Goal: Find specific page/section: Find specific page/section

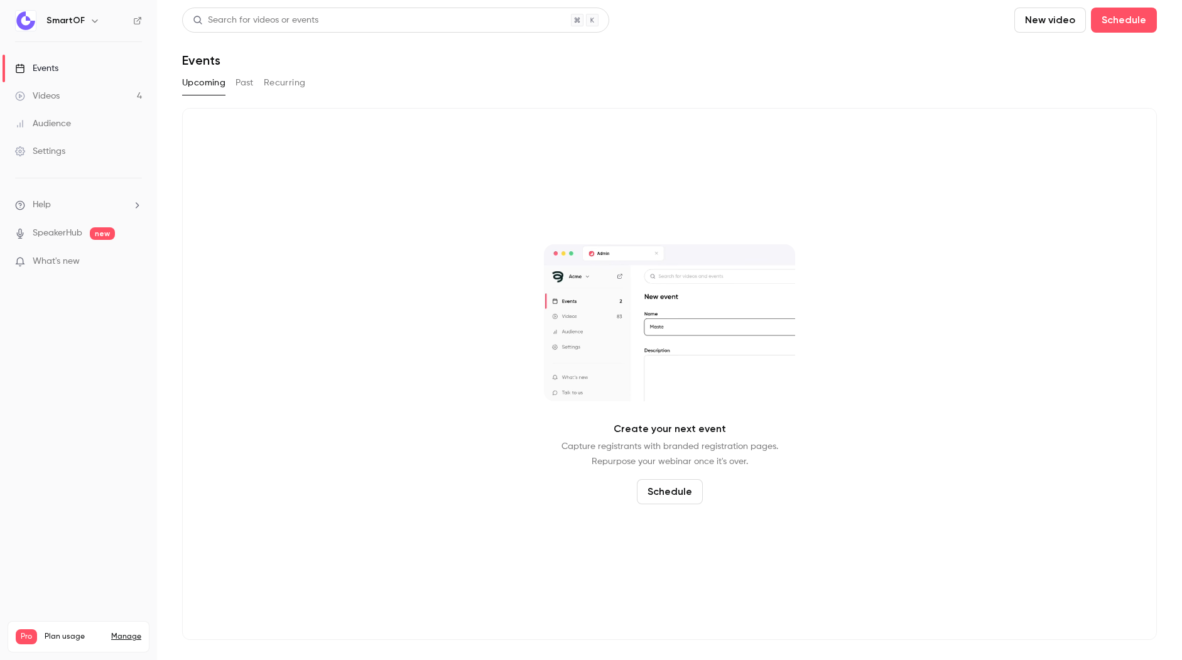
drag, startPoint x: 122, startPoint y: 597, endPoint x: 137, endPoint y: 625, distance: 32.0
click at [137, 645] on div "Videos 4 / 90 Monthly registrants 2 / 100" at bounding box center [79, 667] width 126 height 45
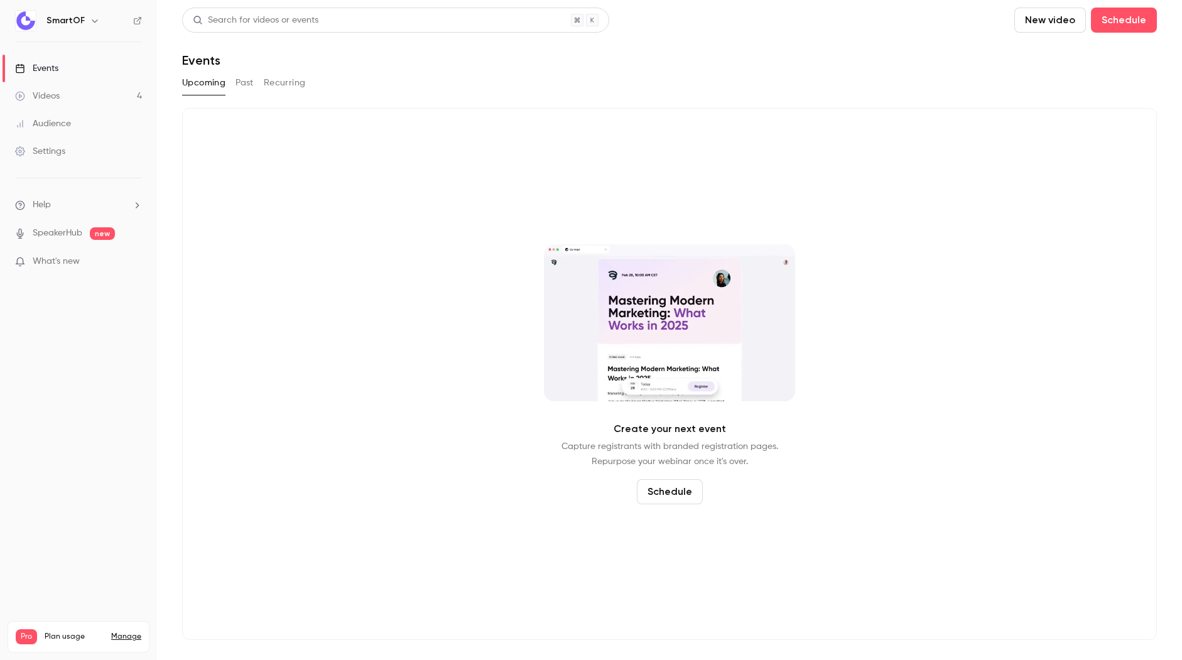
drag, startPoint x: 137, startPoint y: 625, endPoint x: 125, endPoint y: 584, distance: 42.5
click at [125, 621] on div "Pro Plan usage Manage Videos 4 / 90 Monthly registrants 2 / 100" at bounding box center [79, 636] width 142 height 31
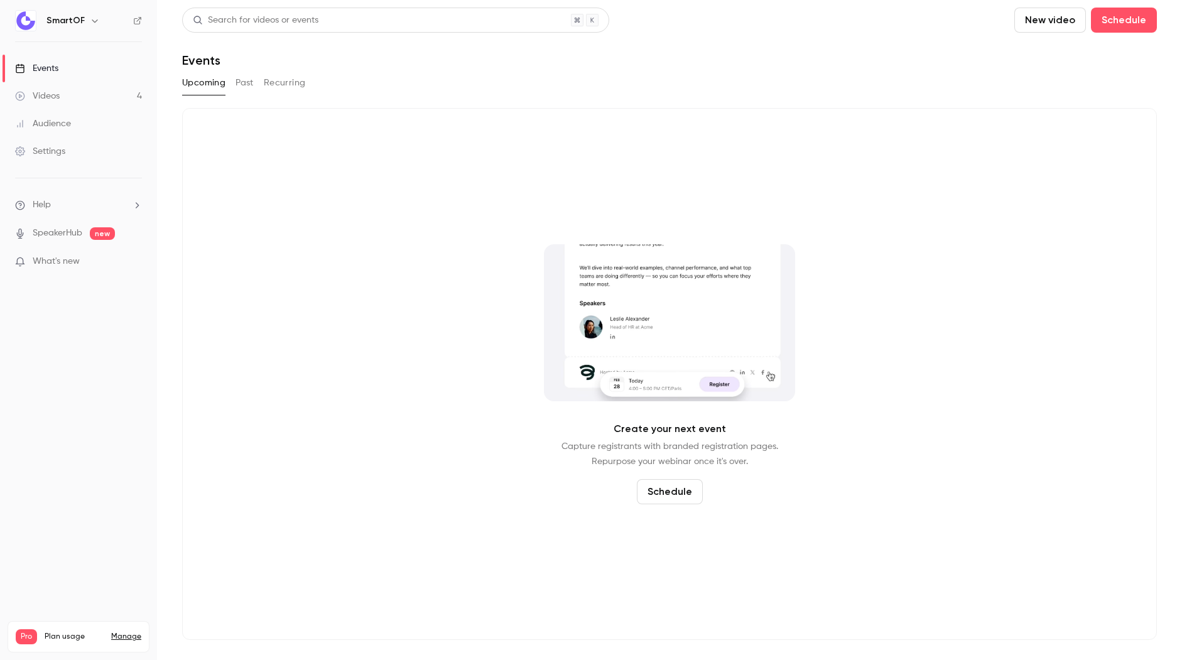
click at [125, 621] on div "Pro Plan usage Manage Videos 4 / 90 Monthly registrants 2 / 100" at bounding box center [79, 636] width 142 height 31
drag, startPoint x: 124, startPoint y: 590, endPoint x: 122, endPoint y: 618, distance: 28.3
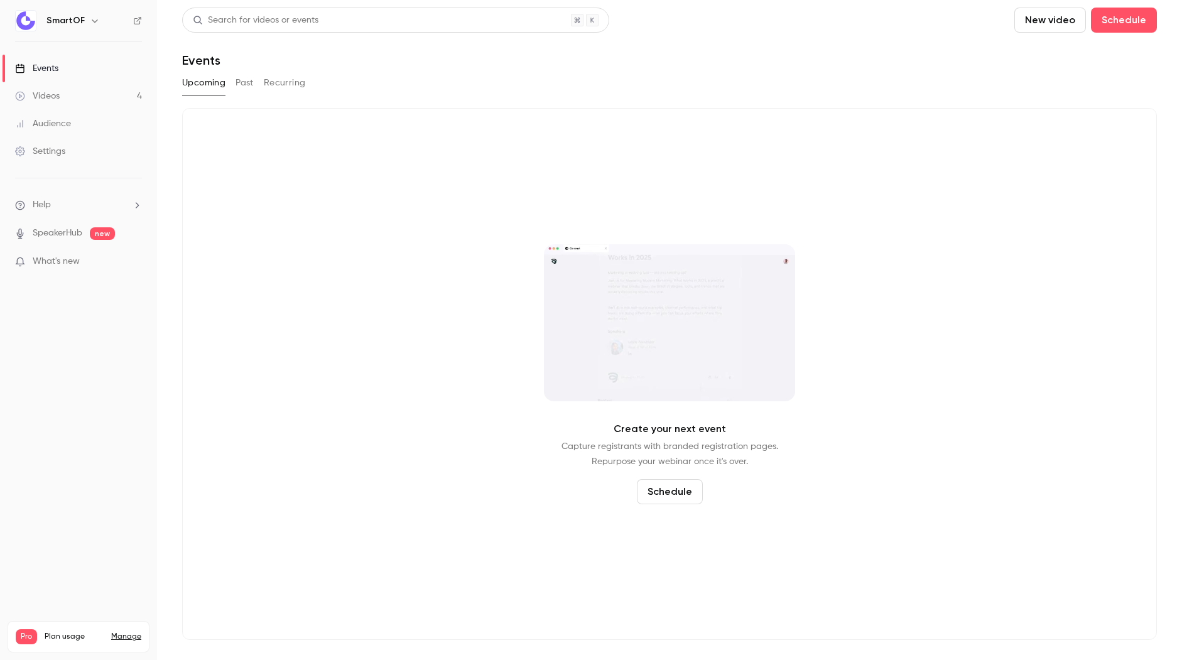
click at [122, 621] on div "Pro Plan usage Manage Videos 4 / 90 Monthly registrants 2 / 100" at bounding box center [79, 636] width 142 height 31
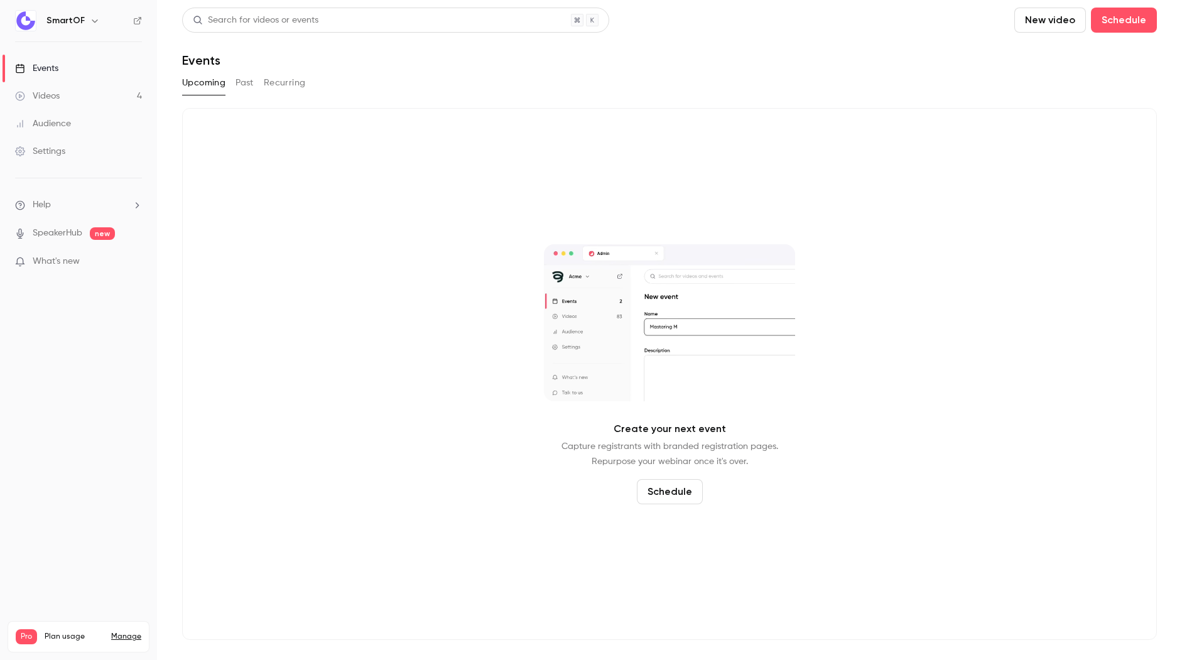
click at [126, 632] on link "Manage" at bounding box center [126, 637] width 30 height 10
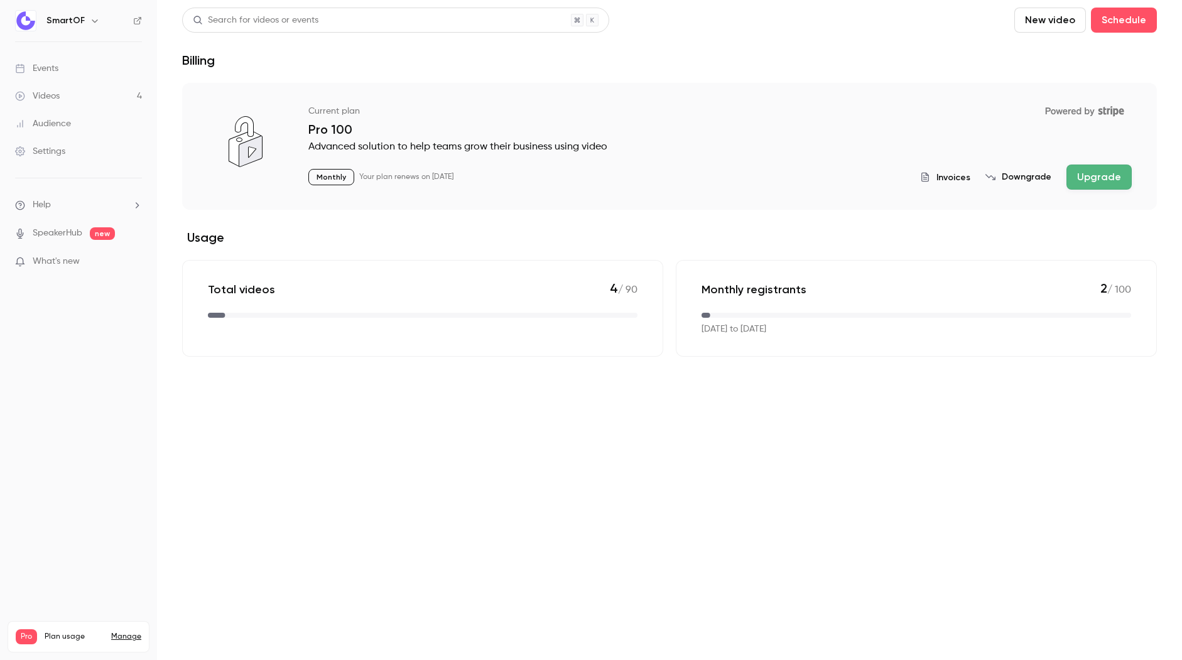
drag, startPoint x: 738, startPoint y: 287, endPoint x: 729, endPoint y: 346, distance: 59.7
click at [729, 345] on div "Monthly registrants 2 / 100 [DATE] to [DATE]" at bounding box center [916, 308] width 481 height 97
click at [729, 346] on div "Monthly registrants 2 / 100 [DATE] to [DATE]" at bounding box center [916, 308] width 481 height 97
drag, startPoint x: 729, startPoint y: 346, endPoint x: 717, endPoint y: 257, distance: 90.1
click at [716, 261] on div "Monthly registrants 2 / 100 [DATE] to [DATE]" at bounding box center [916, 308] width 481 height 97
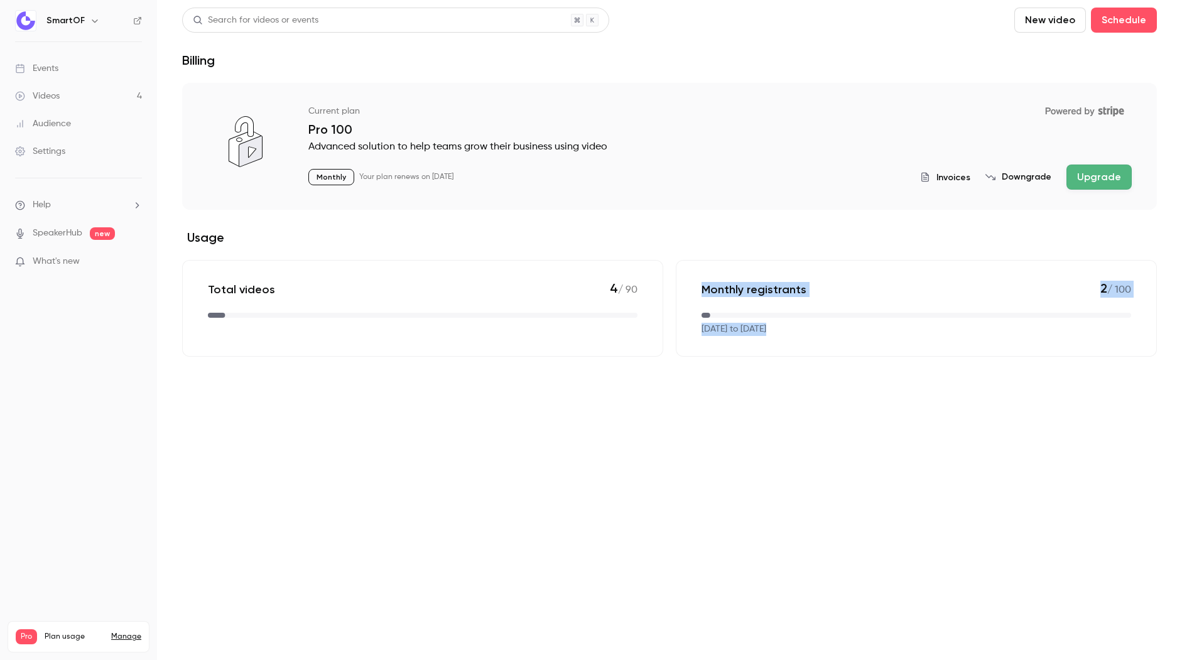
click at [717, 257] on section "Current plan Powered by Stripe Pro 100 Advanced solution to help teams grow the…" at bounding box center [669, 220] width 975 height 274
drag, startPoint x: 727, startPoint y: 334, endPoint x: 727, endPoint y: 348, distance: 13.8
click at [727, 347] on section "Current plan Powered by Stripe Pro 100 Advanced solution to help teams grow the…" at bounding box center [669, 220] width 975 height 274
drag, startPoint x: 727, startPoint y: 348, endPoint x: 755, endPoint y: 308, distance: 48.3
click at [727, 348] on div "Monthly registrants 2 / 100 [DATE] to [DATE]" at bounding box center [916, 308] width 481 height 97
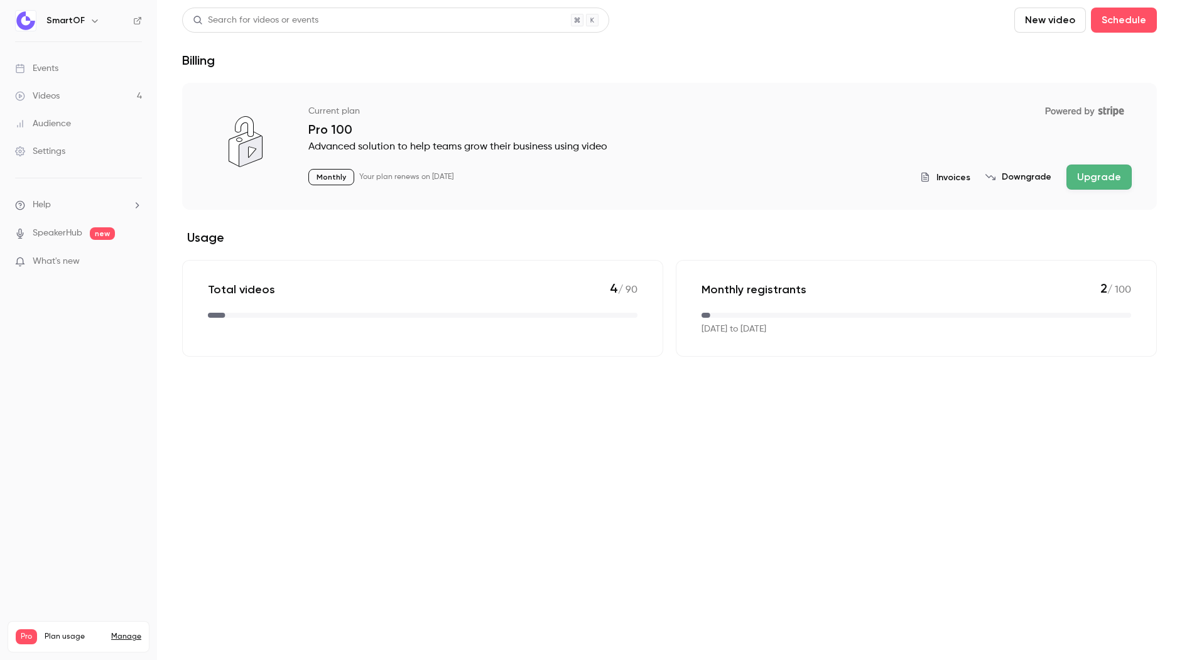
click at [779, 276] on div "Monthly registrants 2 / 100 [DATE] to [DATE]" at bounding box center [916, 308] width 481 height 97
click at [779, 286] on p "Monthly registrants" at bounding box center [754, 289] width 105 height 15
click at [766, 330] on p "[DATE] to [DATE]" at bounding box center [734, 329] width 65 height 13
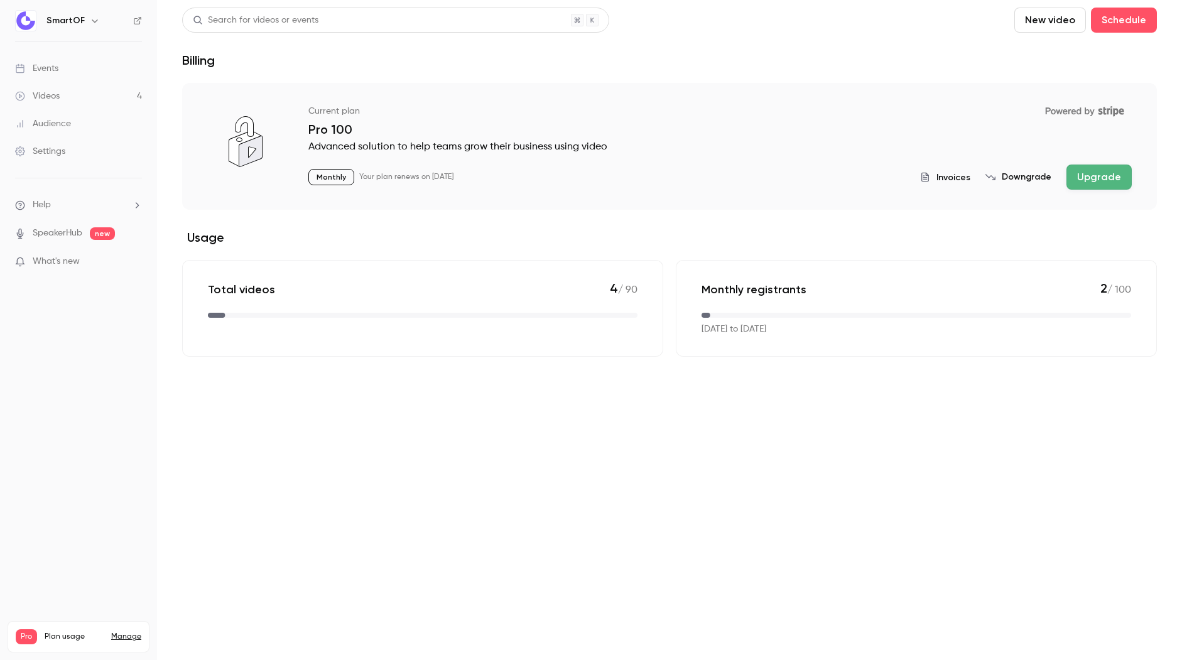
drag, startPoint x: 784, startPoint y: 273, endPoint x: 783, endPoint y: 263, distance: 10.7
click at [783, 263] on div "Monthly registrants 2 / 100 [DATE] to [DATE]" at bounding box center [916, 308] width 481 height 97
click at [783, 262] on div "Monthly registrants 2 / 100 [DATE] to [DATE]" at bounding box center [916, 308] width 481 height 97
click at [85, 68] on link "Events" at bounding box center [78, 69] width 157 height 28
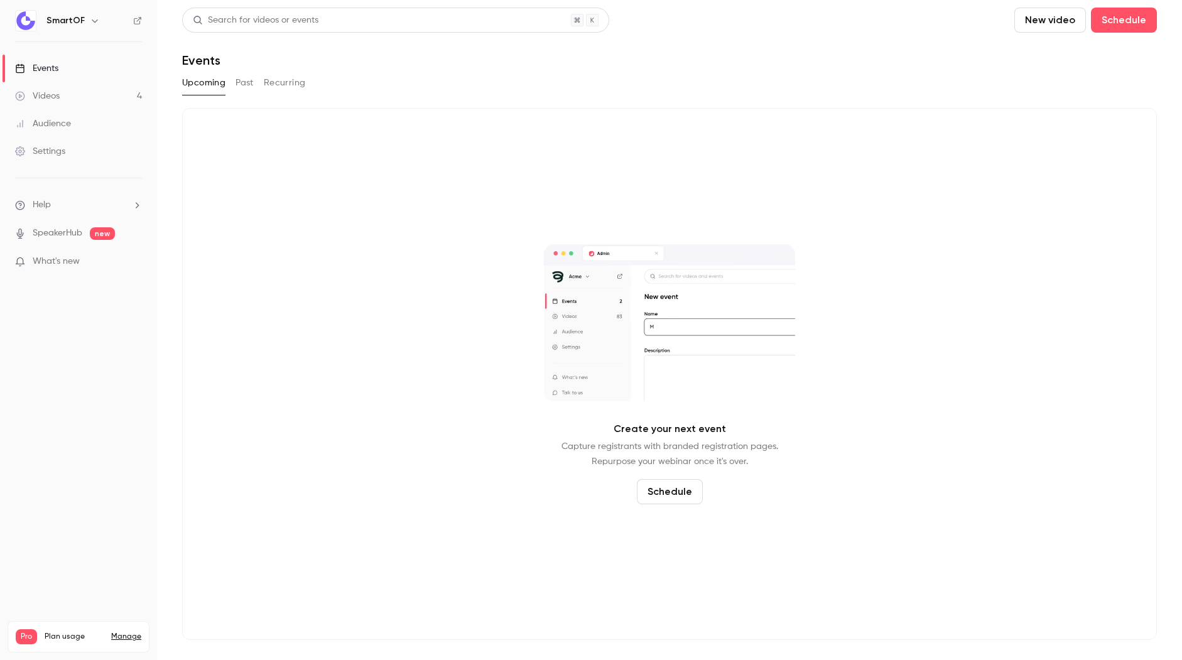
click at [67, 19] on h6 "SmartOF" at bounding box center [65, 20] width 38 height 13
click at [76, 261] on span "What's new" at bounding box center [56, 261] width 47 height 13
